Goal: Task Accomplishment & Management: Manage account settings

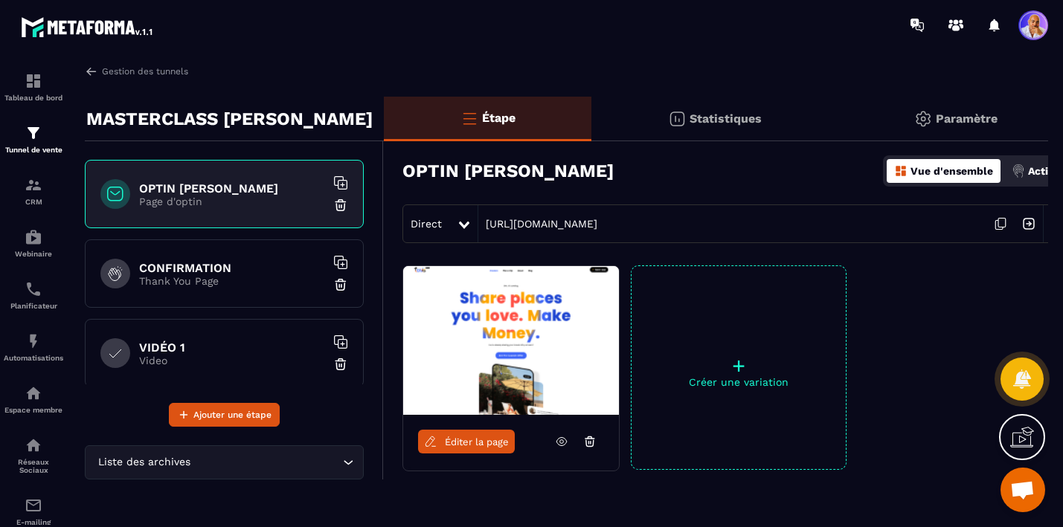
scroll to position [7697, 0]
click at [944, 119] on p "Paramètre" at bounding box center [967, 119] width 62 height 14
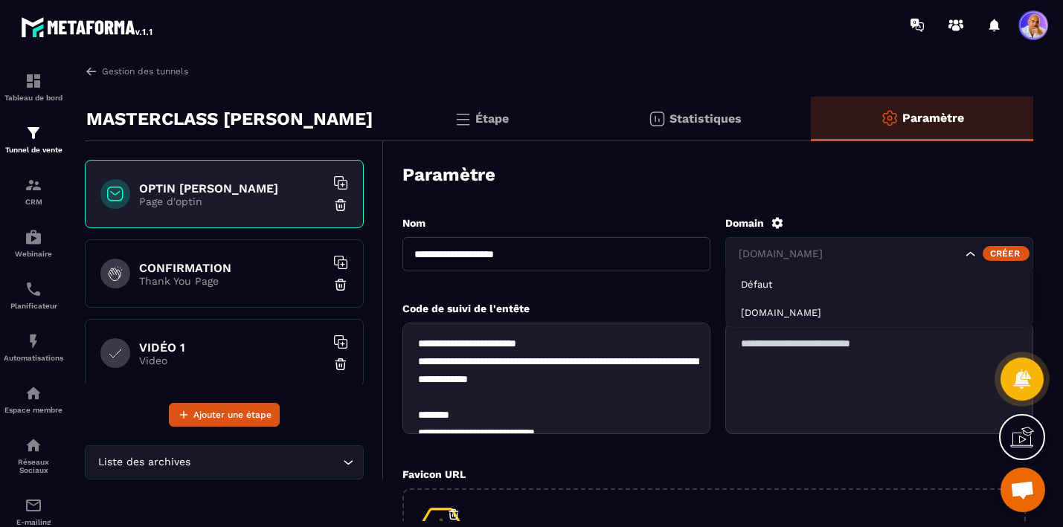
click at [972, 257] on icon "Search for option" at bounding box center [970, 254] width 15 height 15
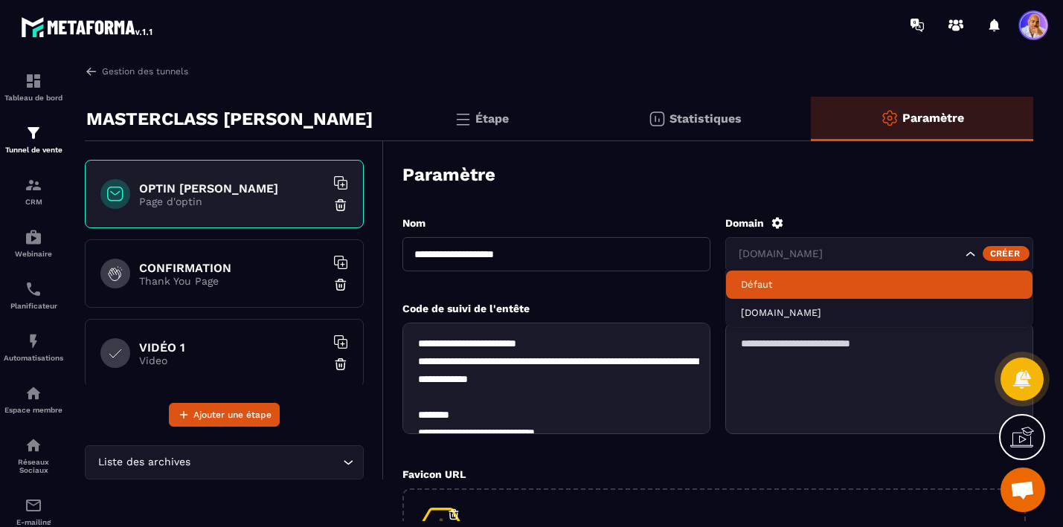
click at [765, 287] on p "Défaut" at bounding box center [879, 284] width 277 height 13
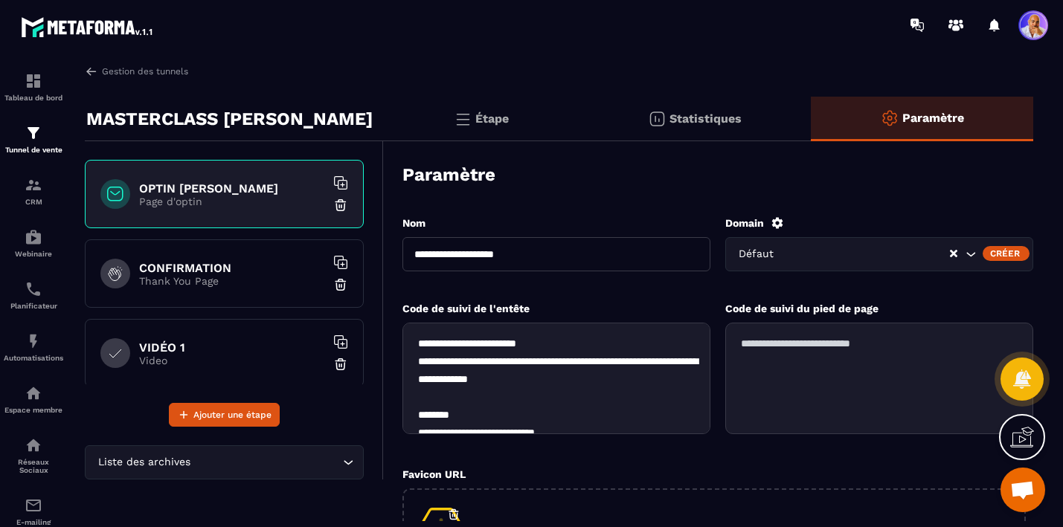
click at [772, 224] on icon at bounding box center [777, 222] width 11 height 11
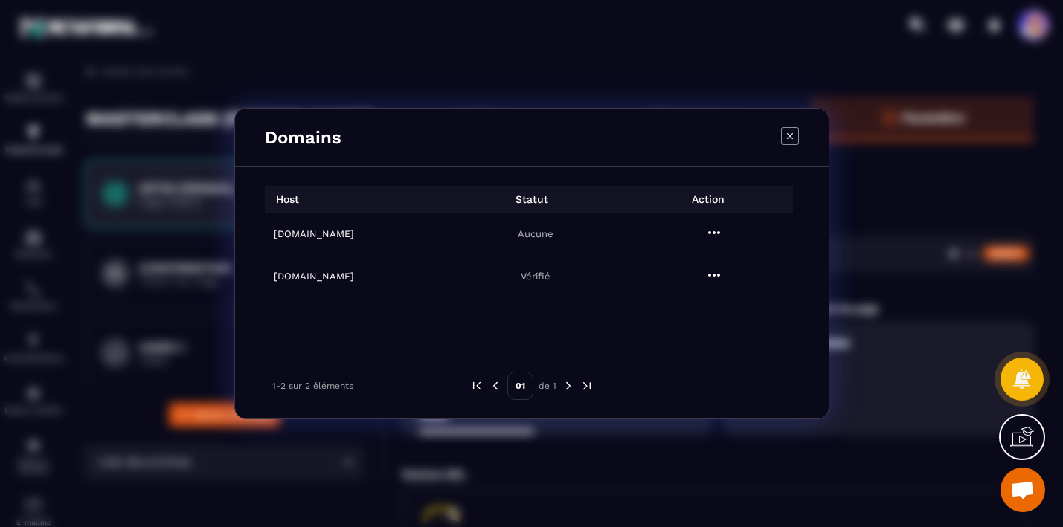
click at [297, 241] on td "[DOMAIN_NAME]" at bounding box center [354, 234] width 178 height 42
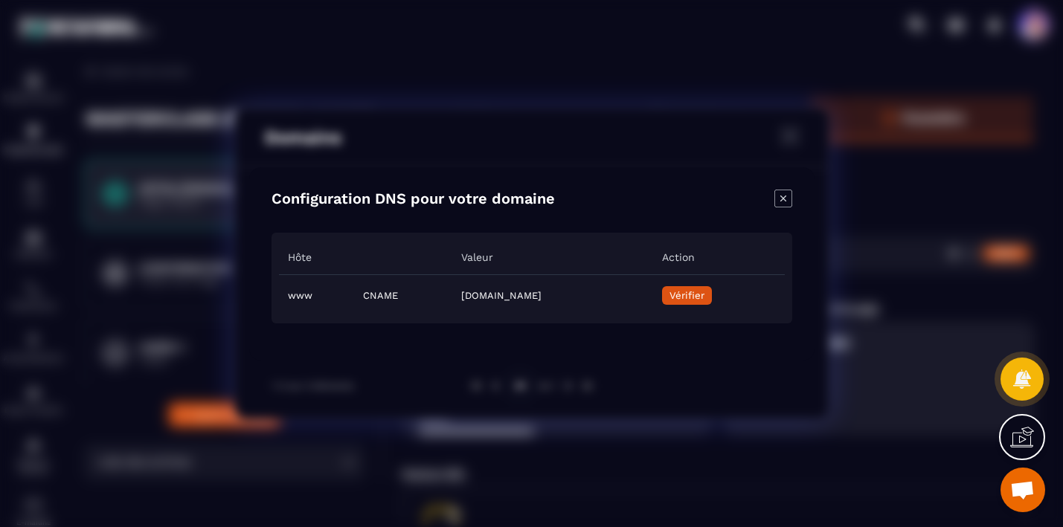
click at [452, 295] on td "[DOMAIN_NAME]" at bounding box center [552, 296] width 200 height 42
copy td "[DOMAIN_NAME]"
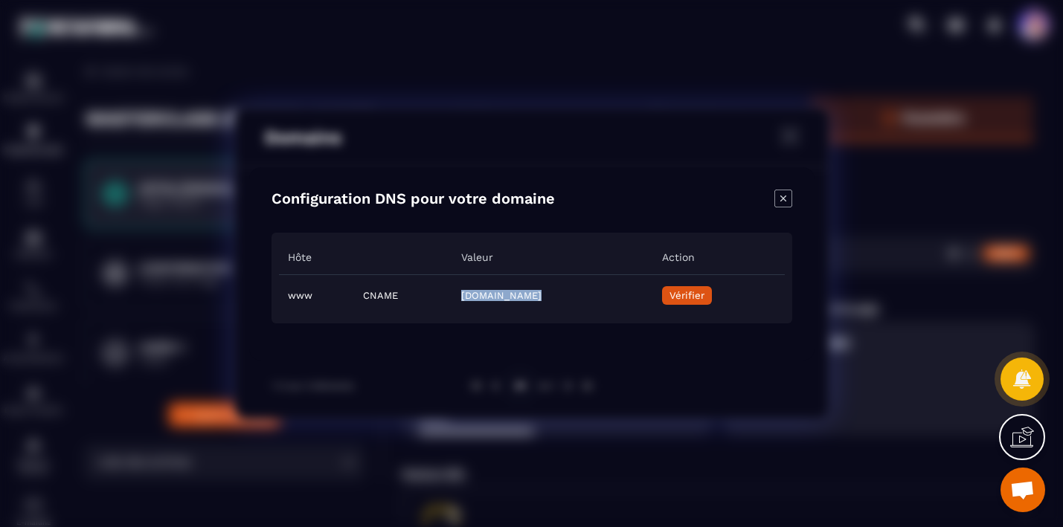
click at [25, 278] on div "Modal window" at bounding box center [531, 263] width 1063 height 527
click at [158, 309] on div "Modal window" at bounding box center [531, 263] width 1063 height 527
click at [782, 198] on icon "Close modal" at bounding box center [783, 199] width 18 height 18
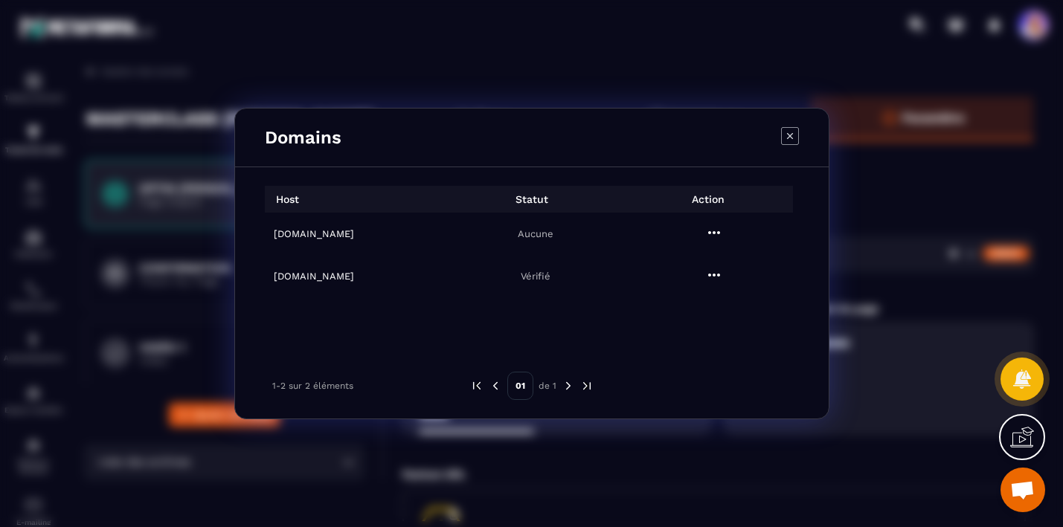
click at [787, 139] on icon "Modal window" at bounding box center [790, 136] width 18 height 18
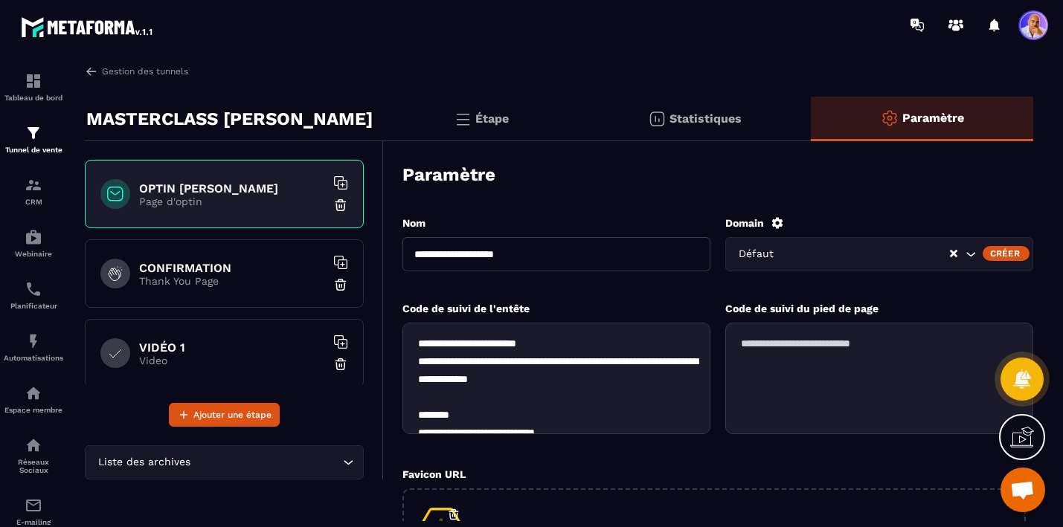
click at [973, 253] on icon "Search for option" at bounding box center [971, 254] width 9 height 4
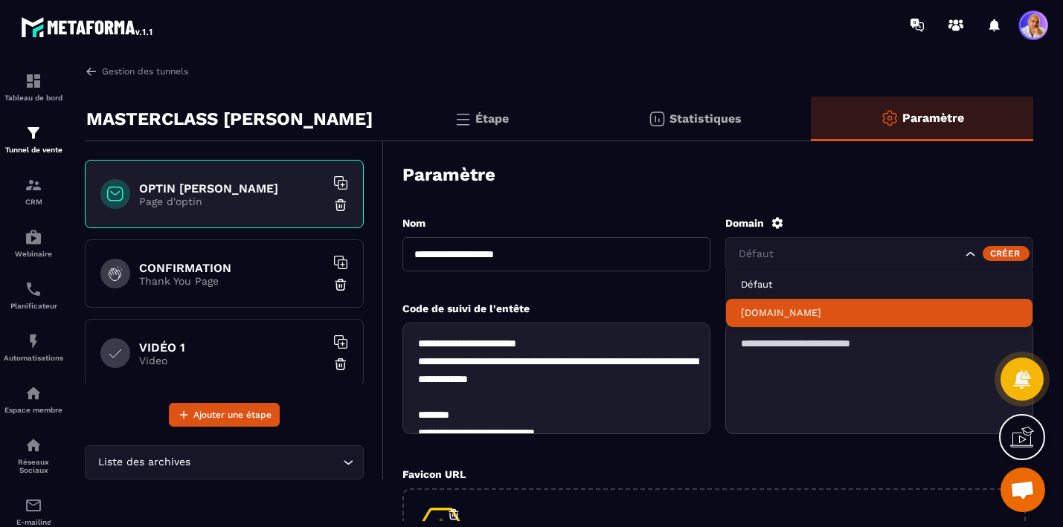
click at [816, 312] on p "[DOMAIN_NAME]" at bounding box center [879, 313] width 277 height 13
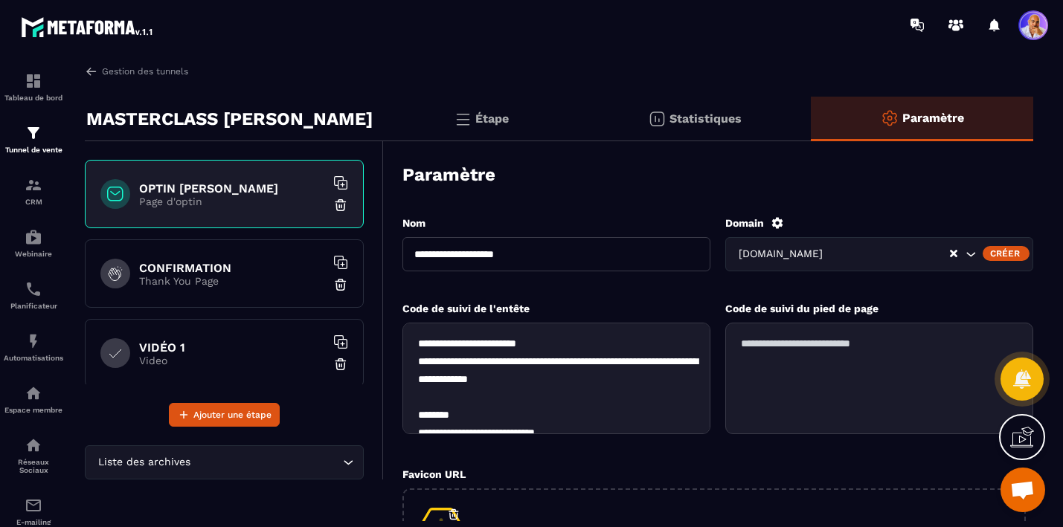
click at [780, 222] on icon at bounding box center [777, 222] width 11 height 11
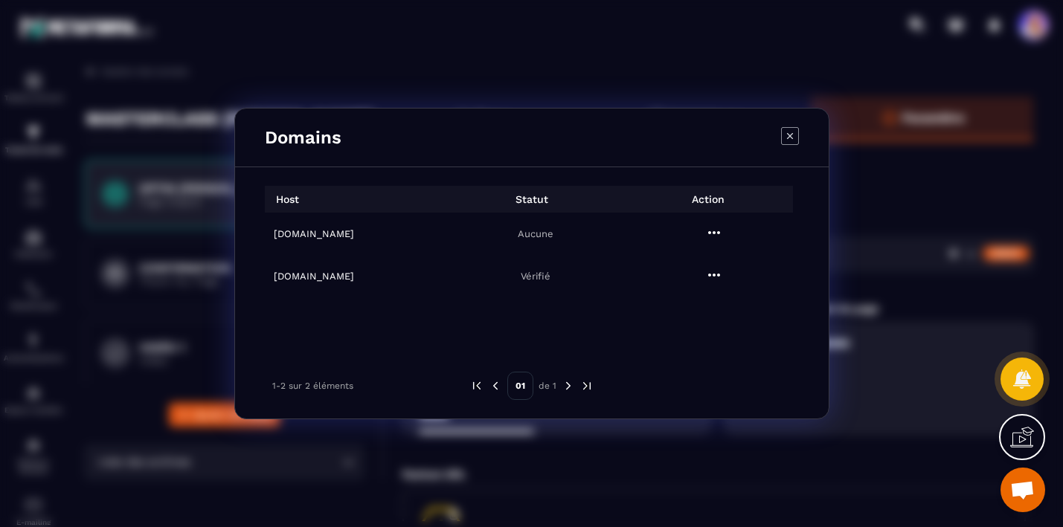
click at [297, 234] on h6 "[DOMAIN_NAME]" at bounding box center [358, 233] width 169 height 11
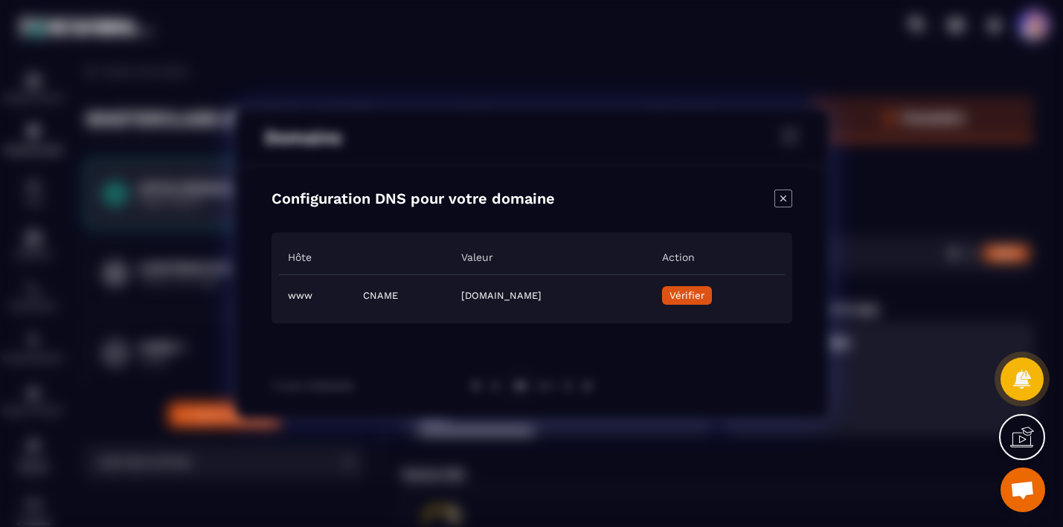
click at [786, 201] on icon "Close modal" at bounding box center [783, 198] width 6 height 6
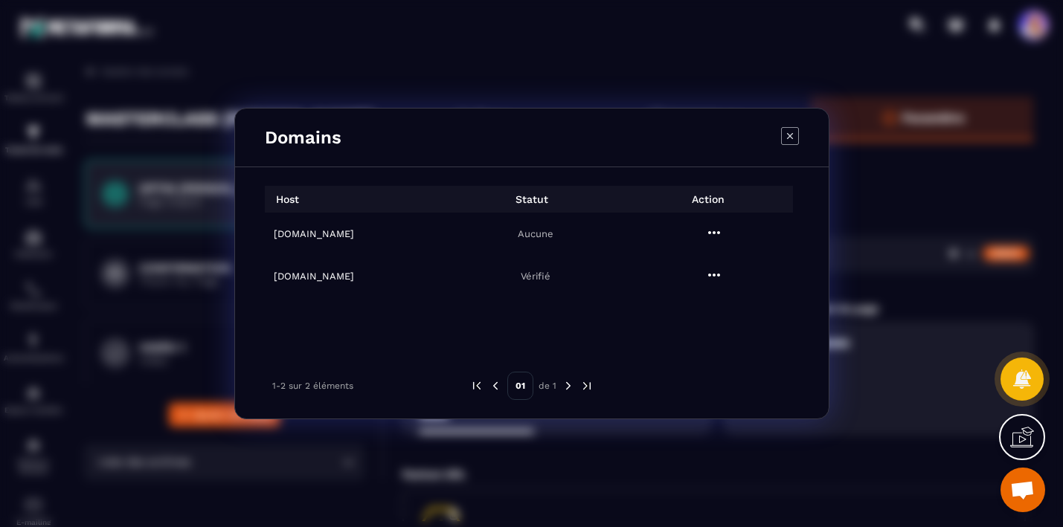
click at [791, 130] on icon "Modal window" at bounding box center [790, 136] width 18 height 18
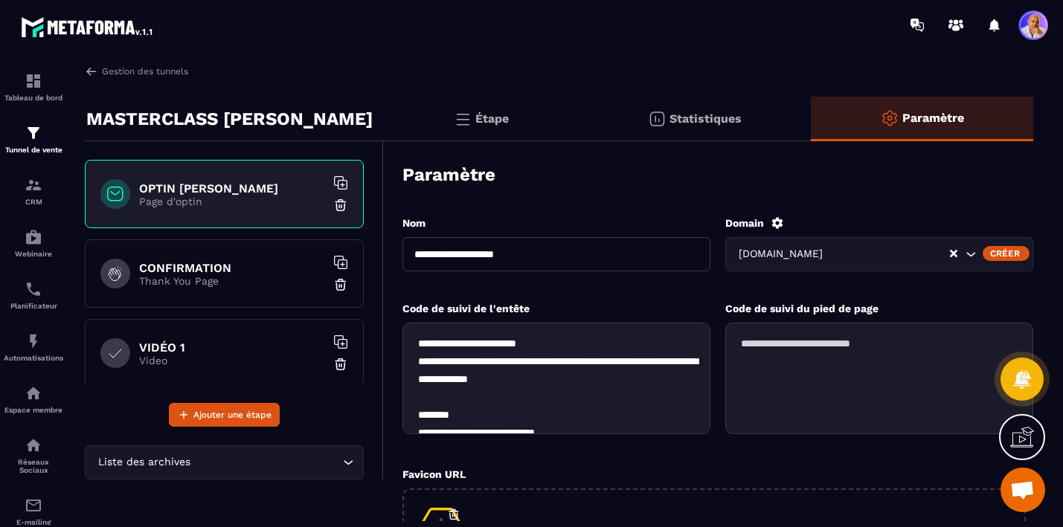
click at [1032, 24] on span at bounding box center [1033, 25] width 30 height 30
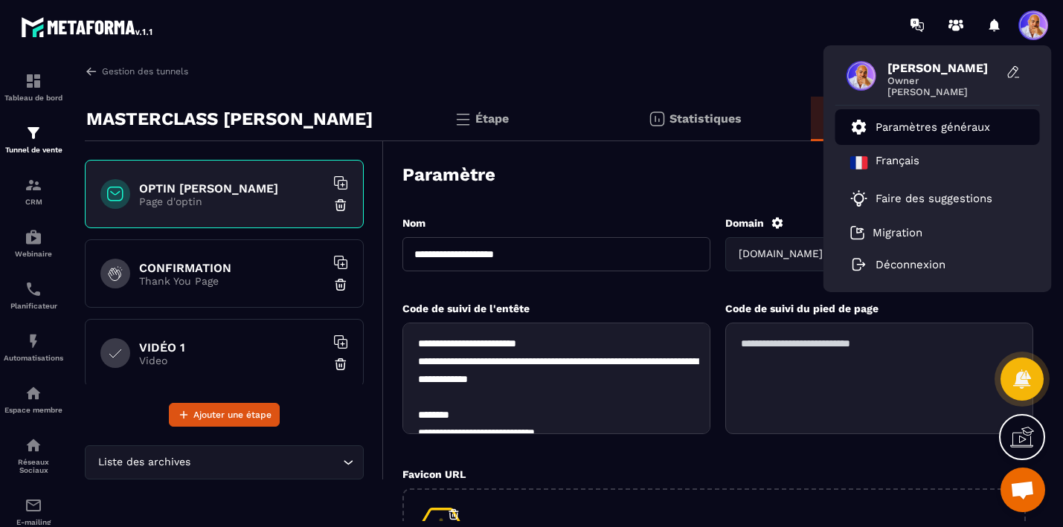
click at [914, 126] on p "Paramètres généraux" at bounding box center [933, 127] width 115 height 13
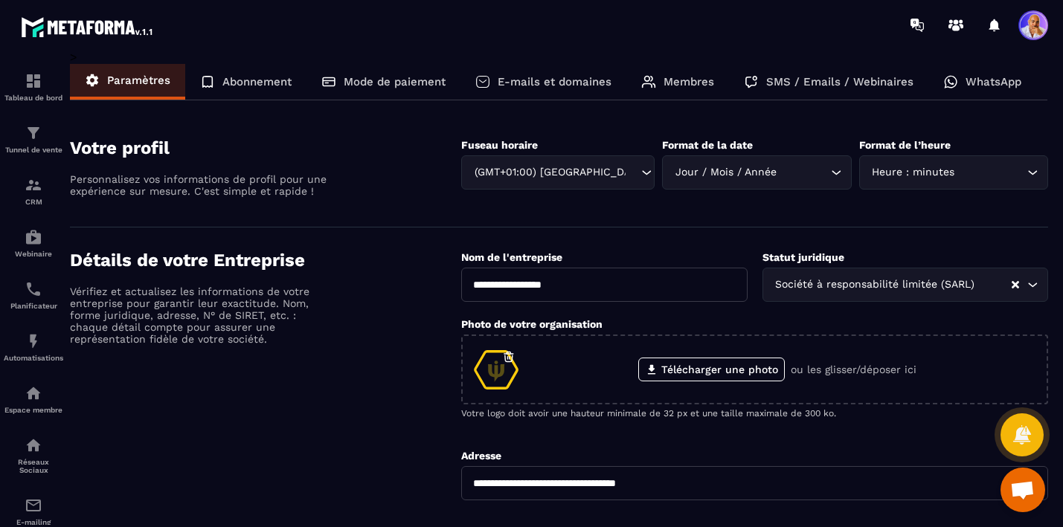
click at [544, 81] on p "E-mails et domaines" at bounding box center [555, 81] width 114 height 13
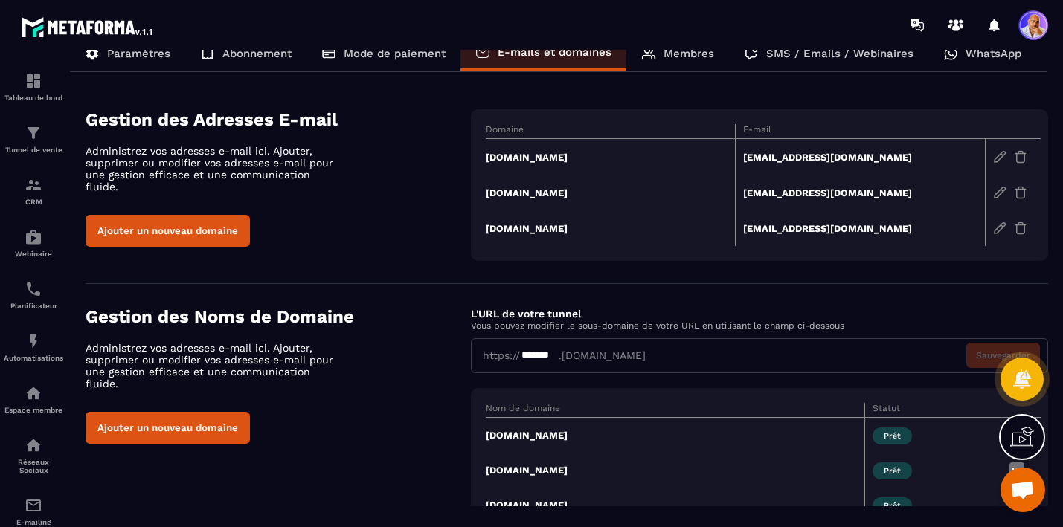
scroll to position [81, 0]
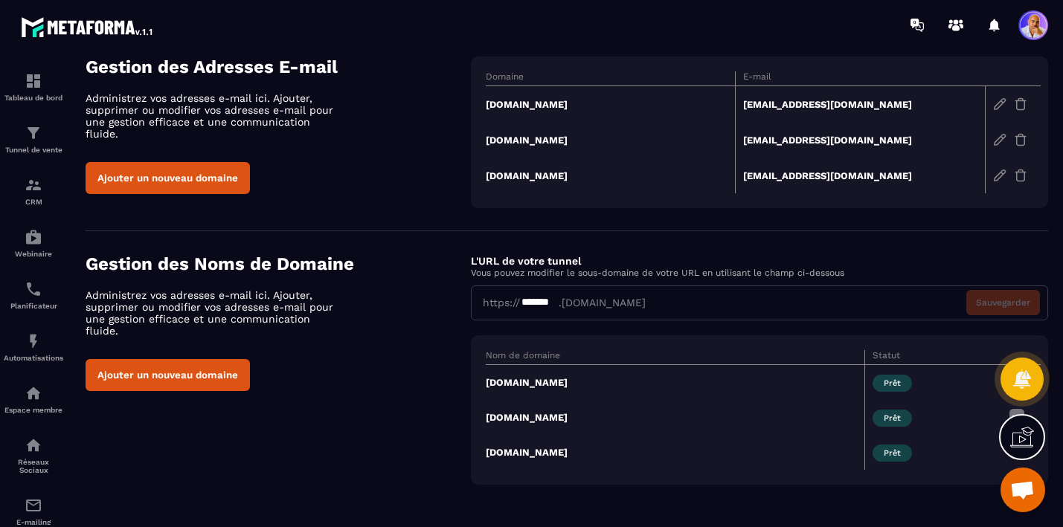
click at [519, 385] on td "[DOMAIN_NAME]" at bounding box center [675, 383] width 379 height 36
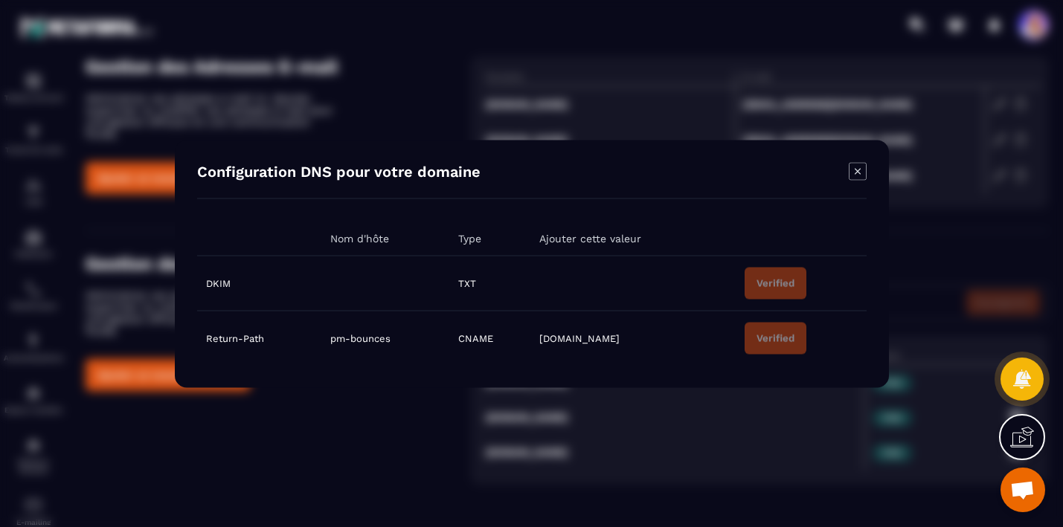
click at [856, 170] on icon "Modal window" at bounding box center [857, 171] width 6 height 6
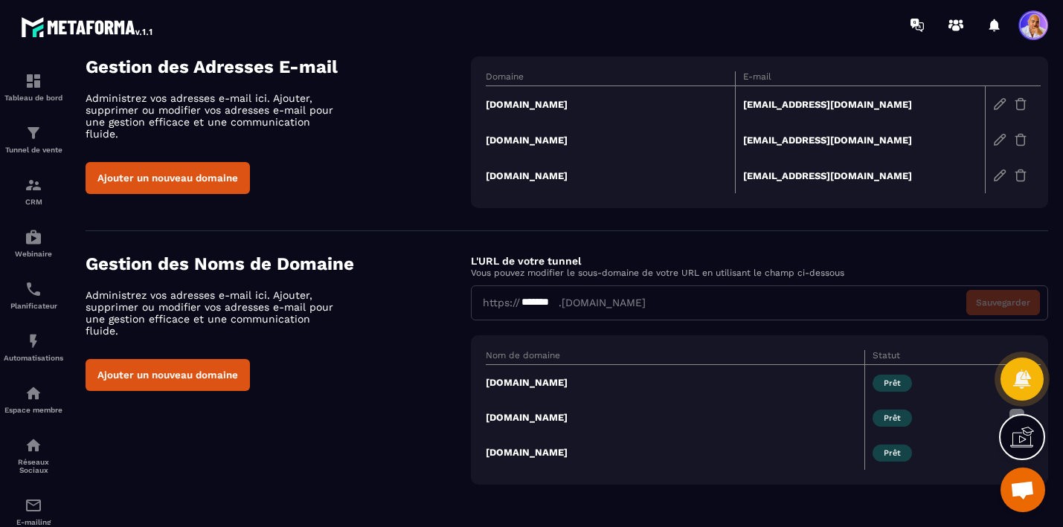
click at [556, 303] on div "*******" at bounding box center [539, 303] width 39 height 16
click at [33, 137] on img at bounding box center [34, 133] width 18 height 18
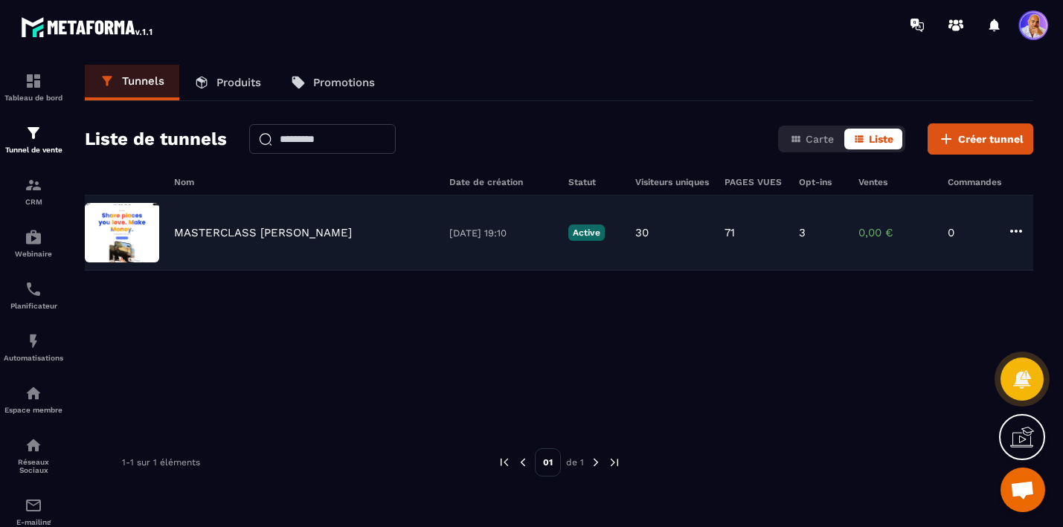
click at [1015, 231] on icon at bounding box center [1016, 231] width 12 height 3
click at [260, 237] on p "MASTERCLASS [PERSON_NAME]" at bounding box center [263, 232] width 178 height 13
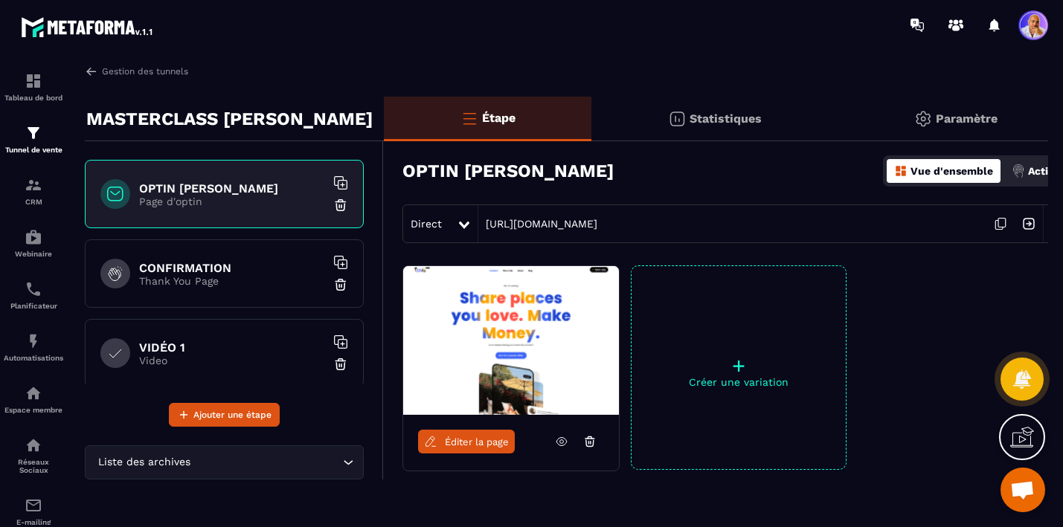
click at [463, 225] on icon at bounding box center [464, 225] width 10 height 7
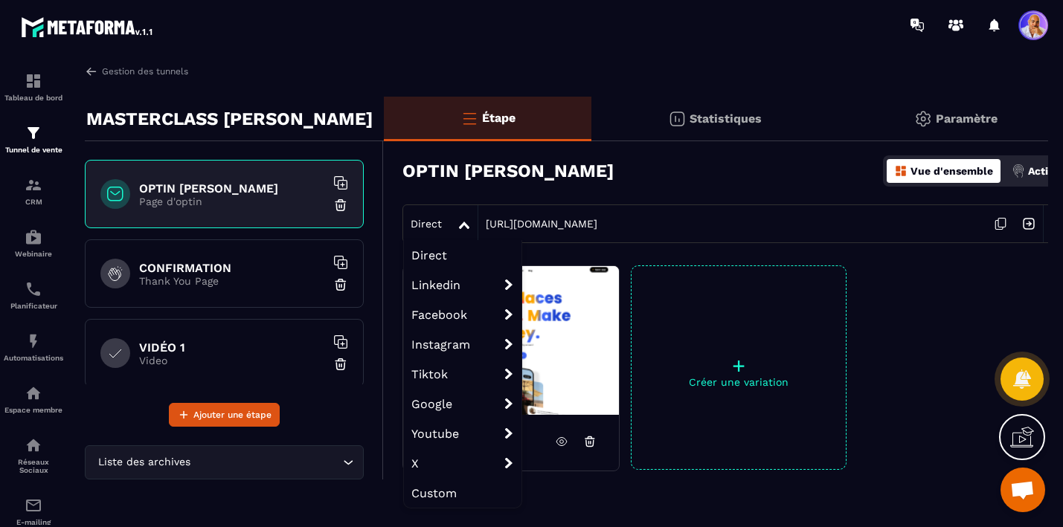
click at [442, 253] on span "Direct" at bounding box center [463, 255] width 118 height 30
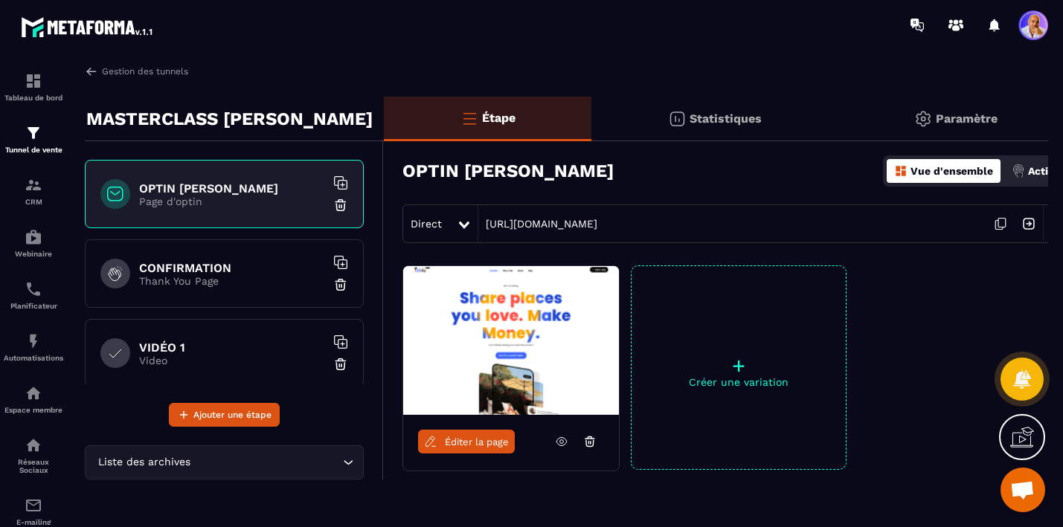
click at [1025, 220] on img at bounding box center [1029, 224] width 28 height 28
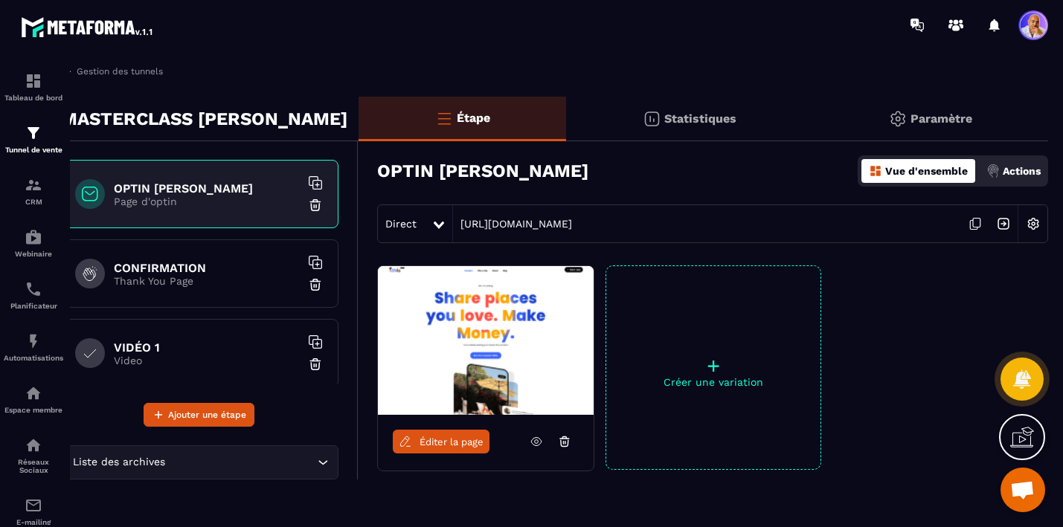
click at [1039, 222] on img at bounding box center [1033, 224] width 28 height 28
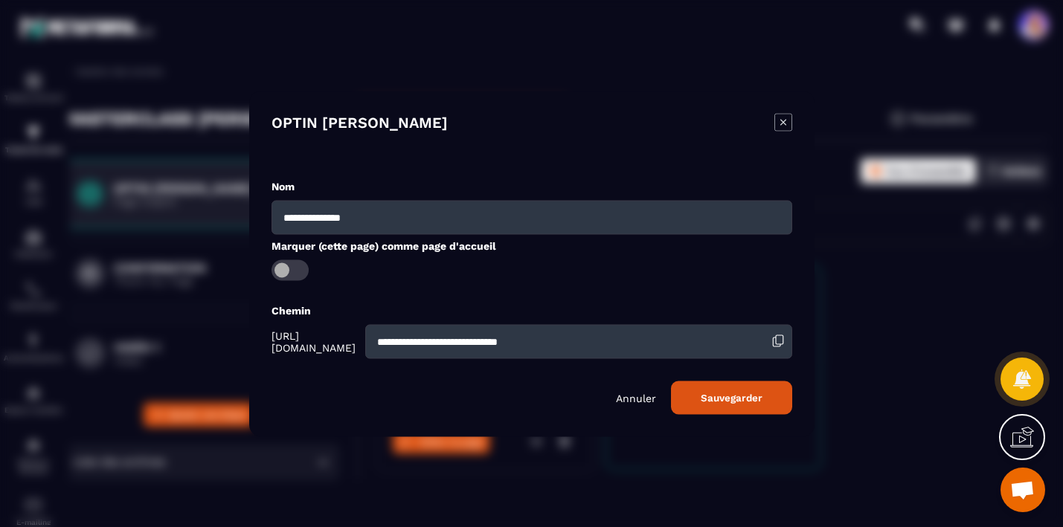
click at [648, 401] on p "Annuler" at bounding box center [636, 398] width 40 height 12
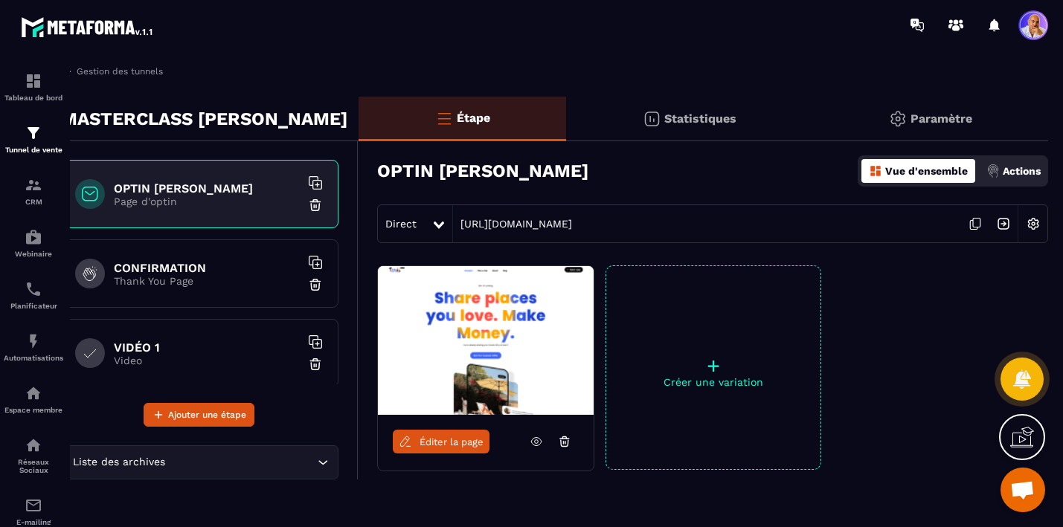
scroll to position [0, 0]
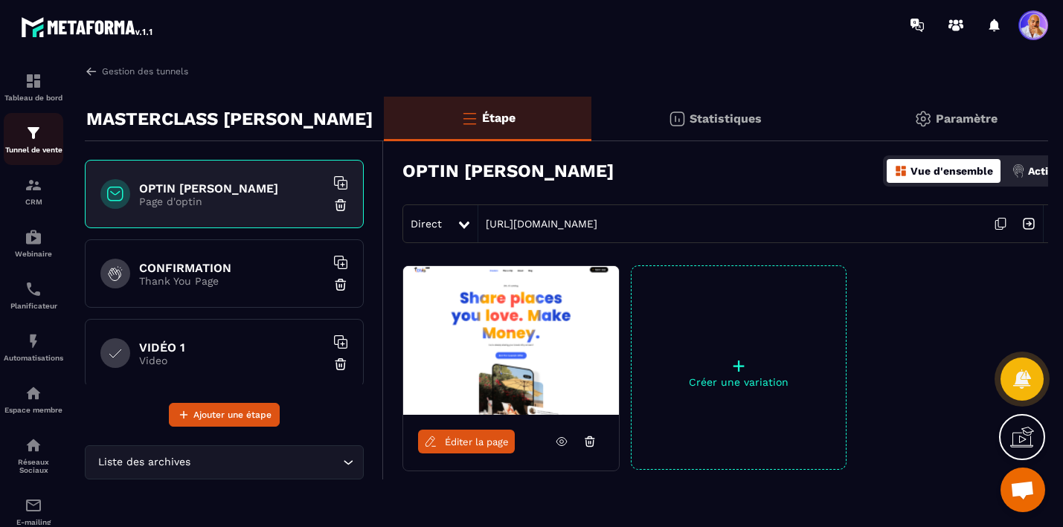
click at [36, 140] on img at bounding box center [34, 133] width 18 height 18
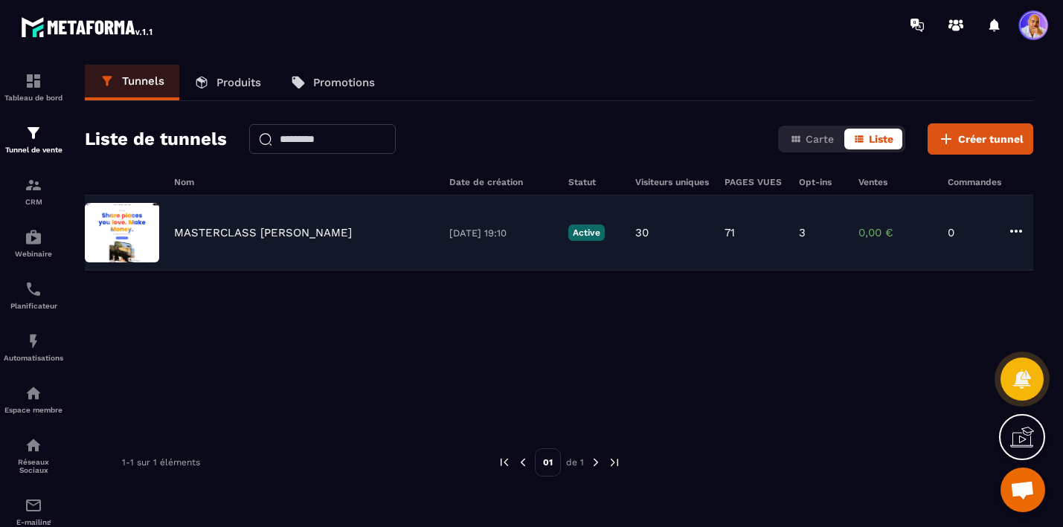
click at [198, 234] on p "MASTERCLASS [PERSON_NAME]" at bounding box center [263, 232] width 178 height 13
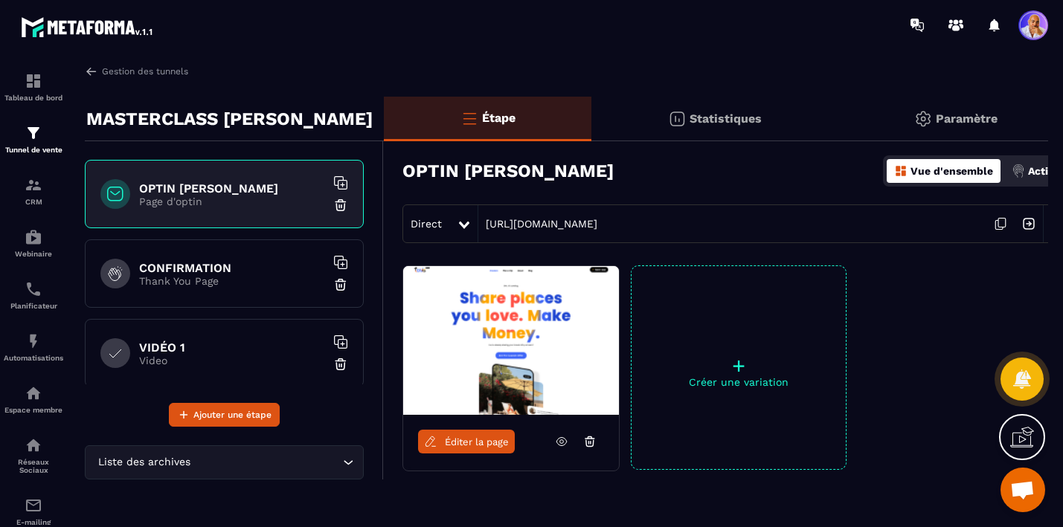
scroll to position [0, 25]
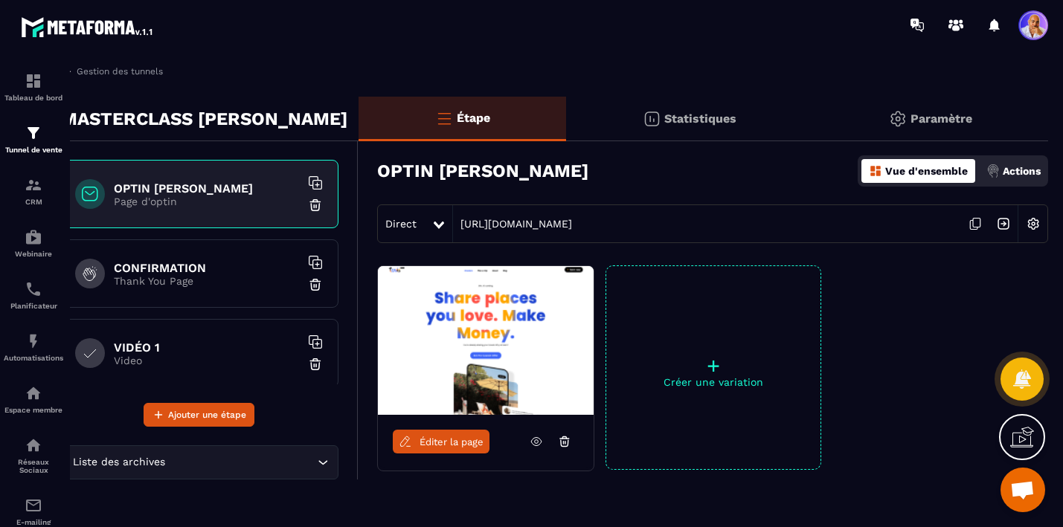
click at [915, 118] on p "Paramètre" at bounding box center [942, 119] width 62 height 14
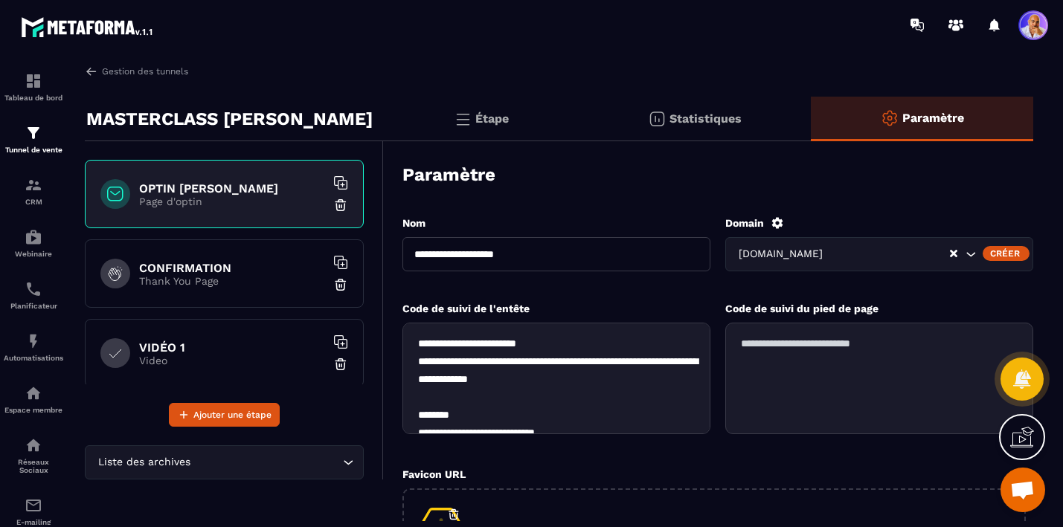
scroll to position [0, 0]
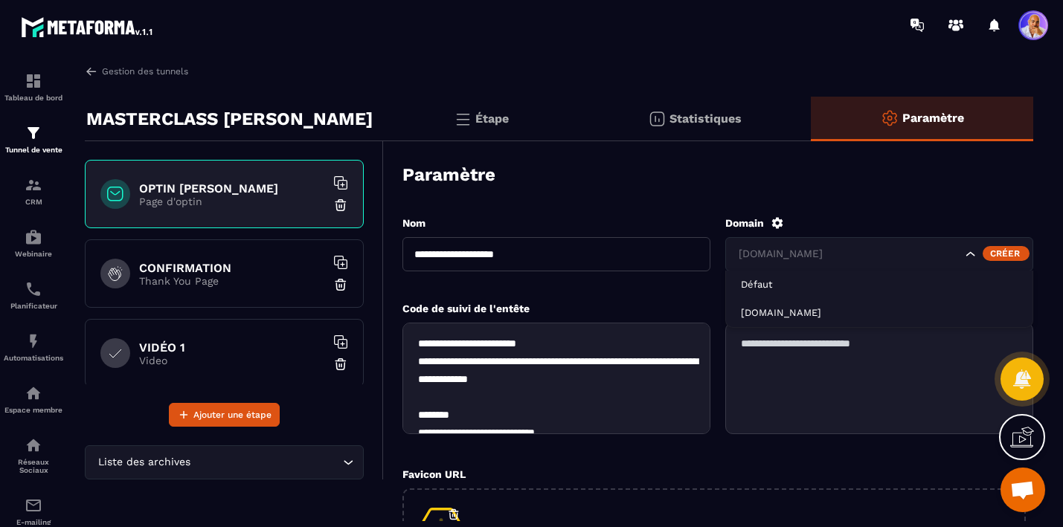
click at [971, 255] on icon "Search for option" at bounding box center [970, 253] width 9 height 4
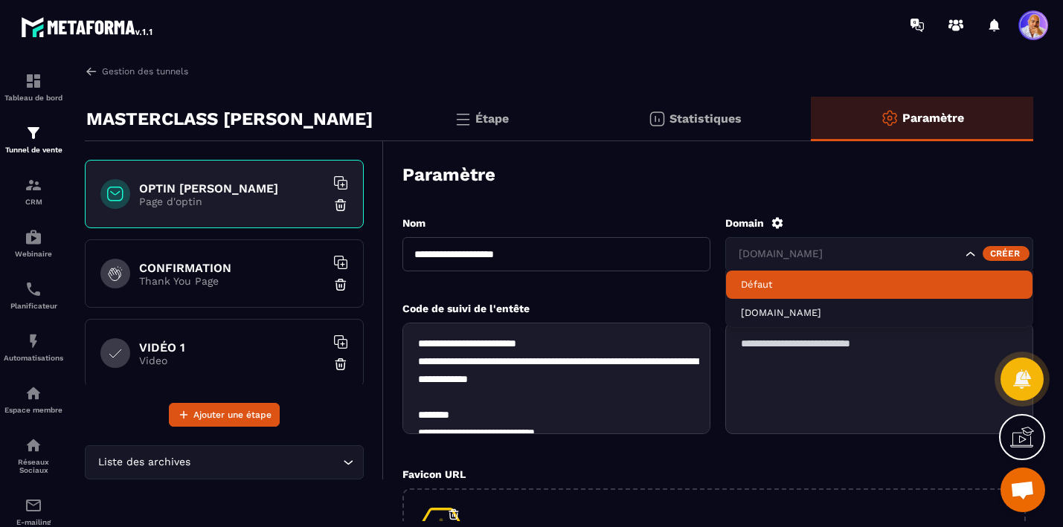
click at [777, 228] on icon at bounding box center [777, 222] width 11 height 11
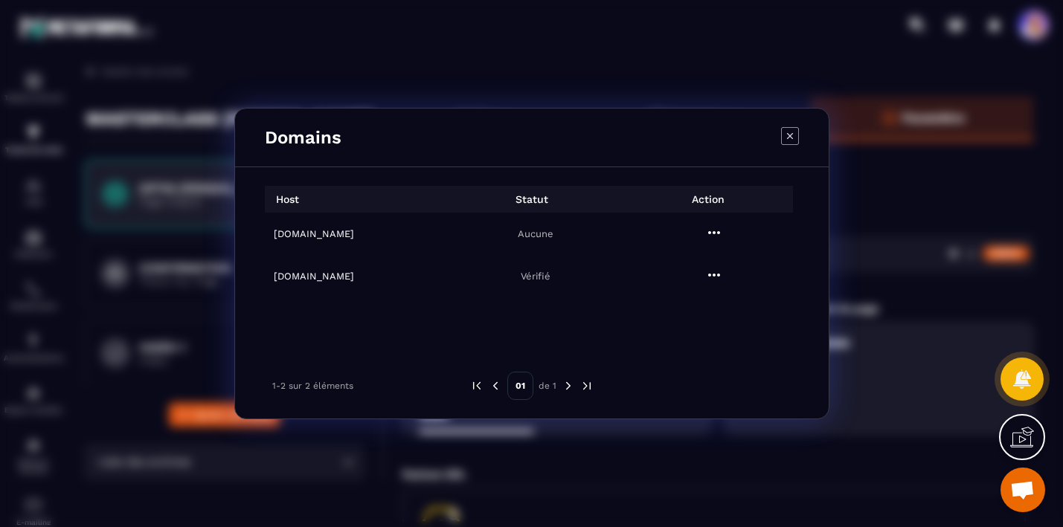
click at [307, 237] on h6 "[DOMAIN_NAME]" at bounding box center [358, 233] width 169 height 11
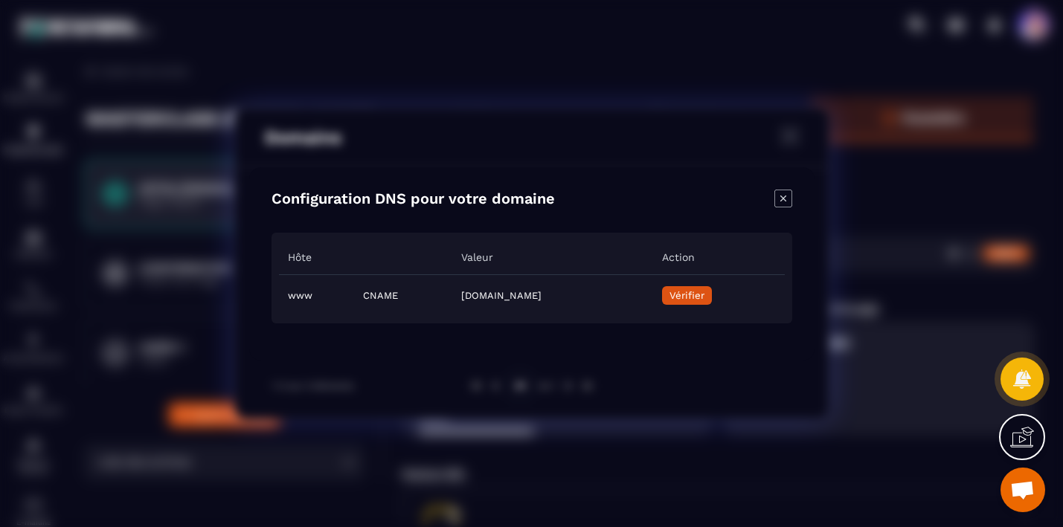
drag, startPoint x: 651, startPoint y: 295, endPoint x: 382, endPoint y: 298, distance: 268.6
click at [452, 298] on td "[DOMAIN_NAME]" at bounding box center [552, 296] width 200 height 42
copy td "[DOMAIN_NAME]"
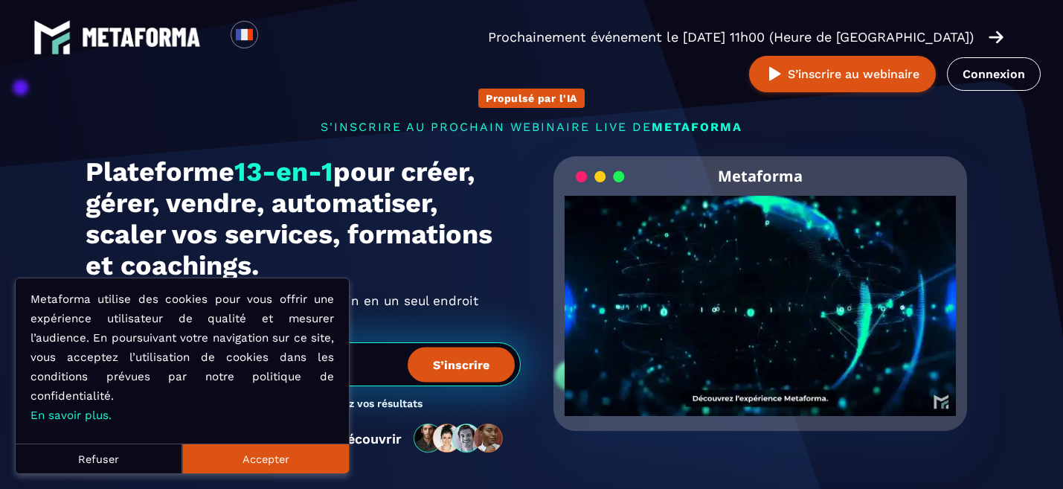
click at [266, 455] on button "Accepter" at bounding box center [265, 458] width 167 height 30
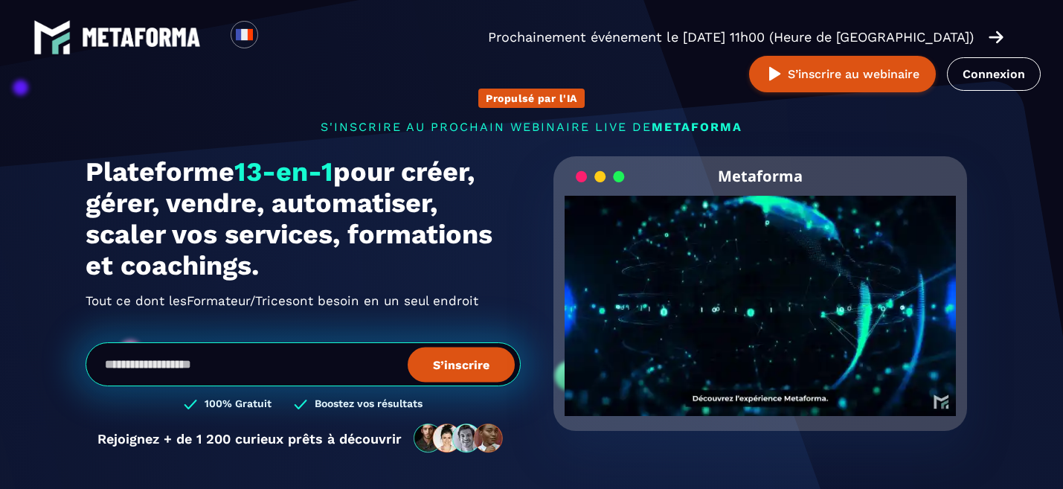
click at [989, 40] on img at bounding box center [996, 37] width 15 height 16
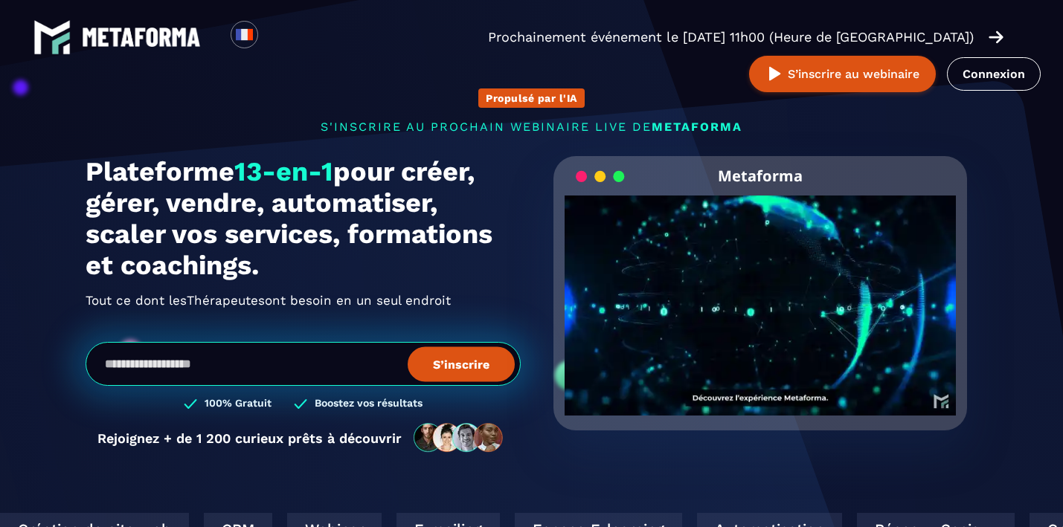
click at [628, 47] on p "Prochainement événement le lundi 25 août à 11h00 (Heure de Paris)" at bounding box center [731, 37] width 486 height 21
click at [936, 56] on button "S’inscrire au webinaire" at bounding box center [842, 74] width 187 height 36
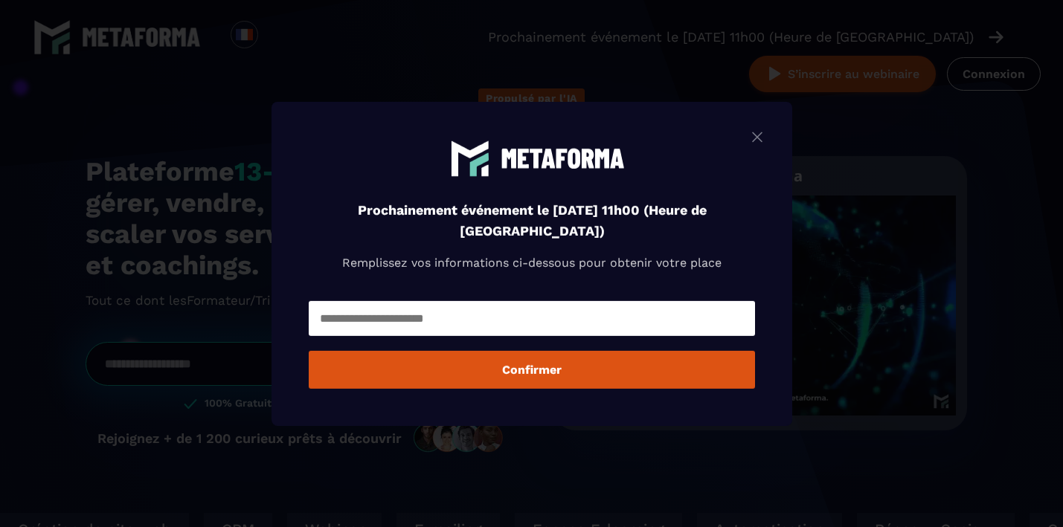
click at [756, 136] on img "Modal window" at bounding box center [757, 136] width 18 height 19
